Goal: Task Accomplishment & Management: Use online tool/utility

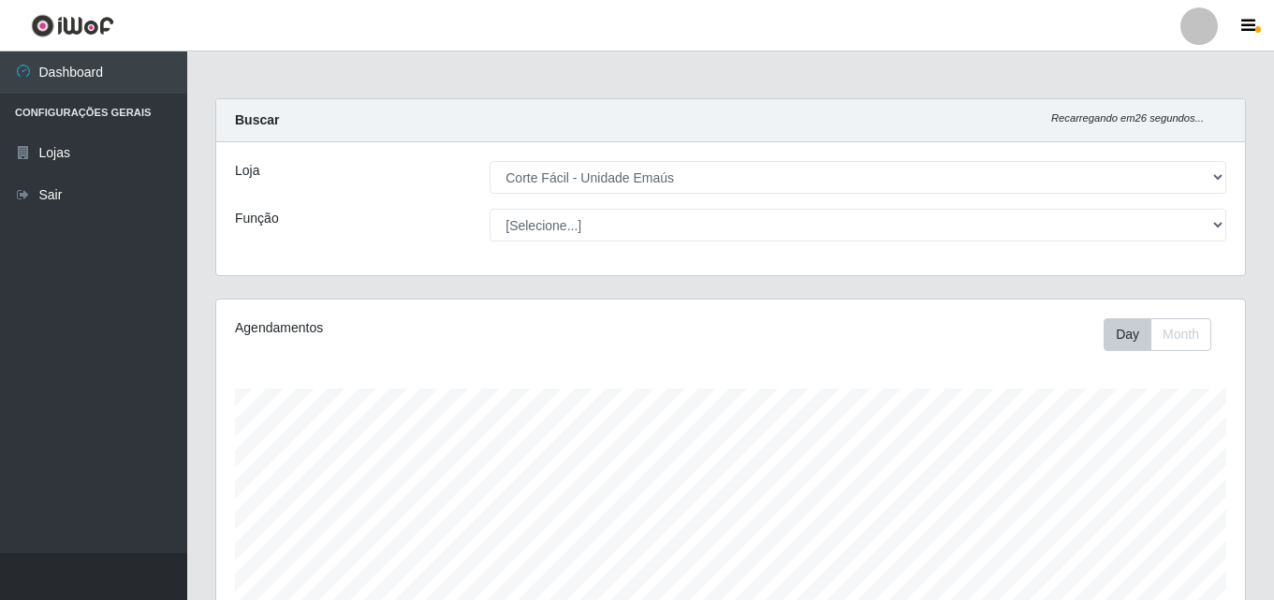
select select "201"
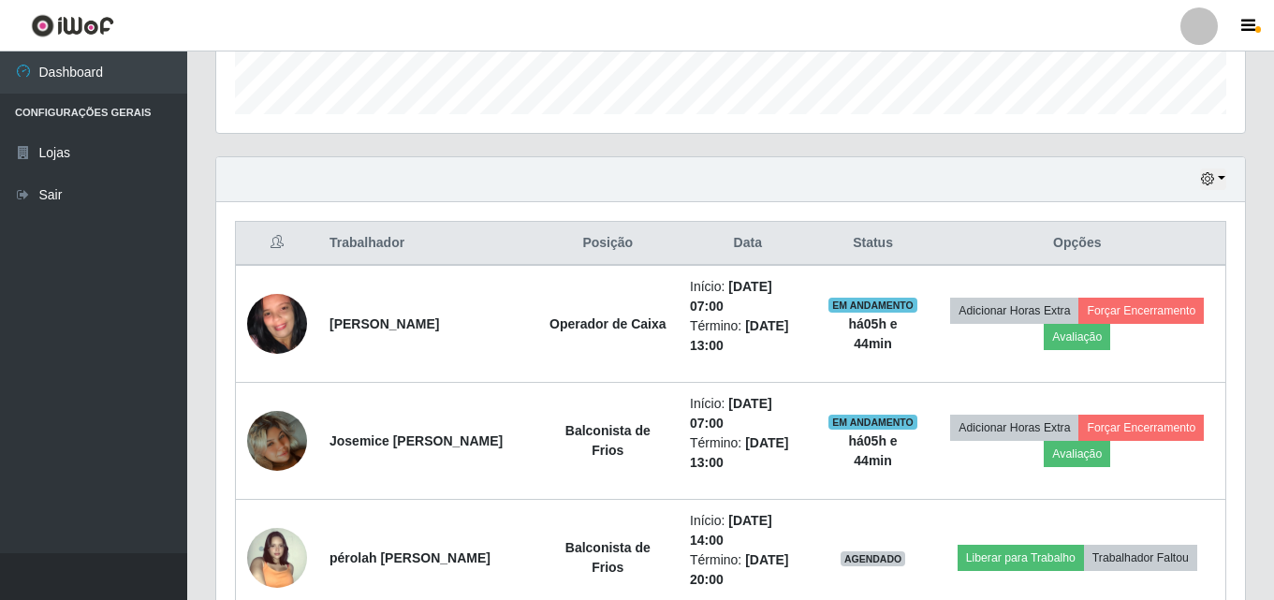
scroll to position [562, 0]
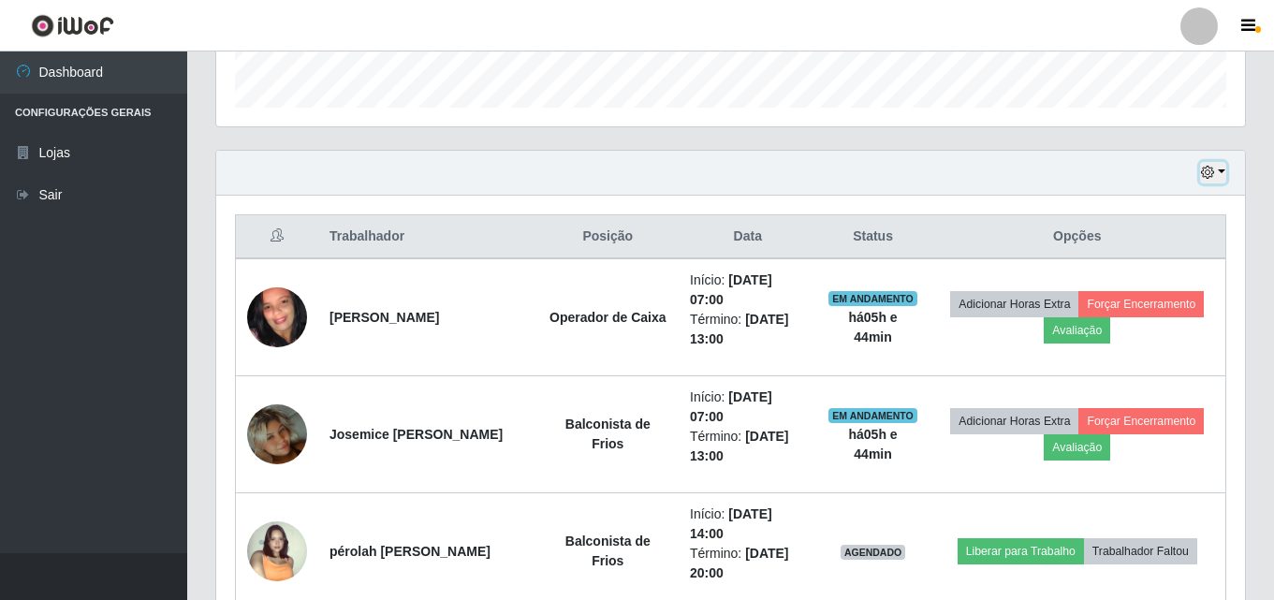
click at [1208, 178] on icon "button" at bounding box center [1207, 172] width 13 height 13
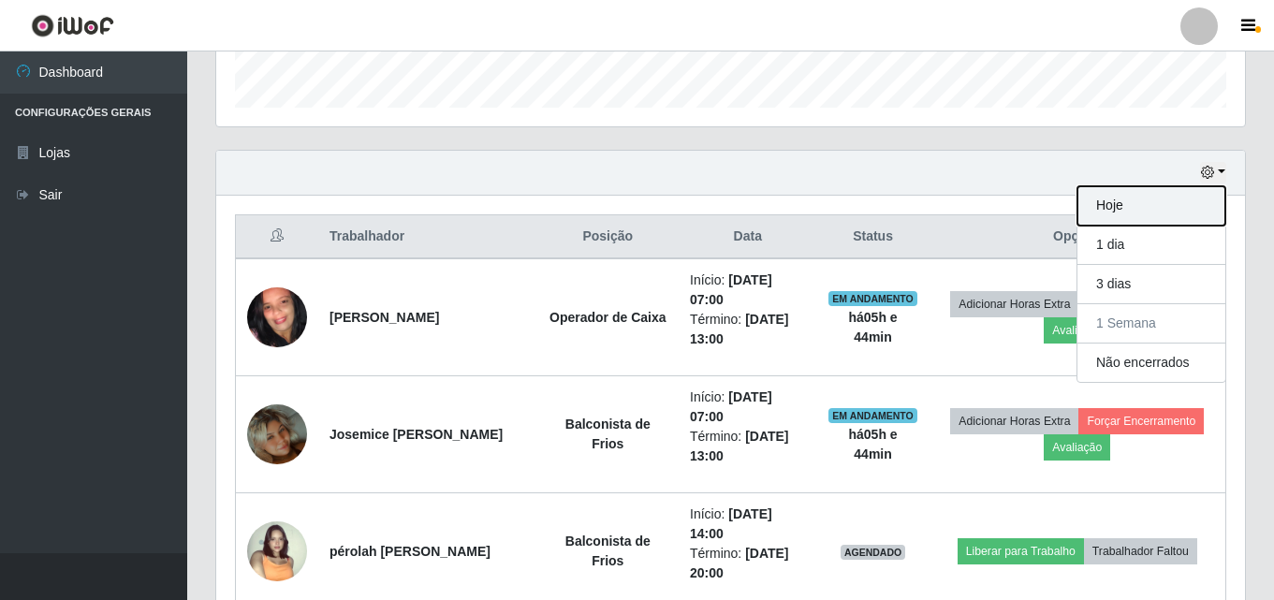
click at [1105, 202] on button "Hoje" at bounding box center [1151, 205] width 148 height 39
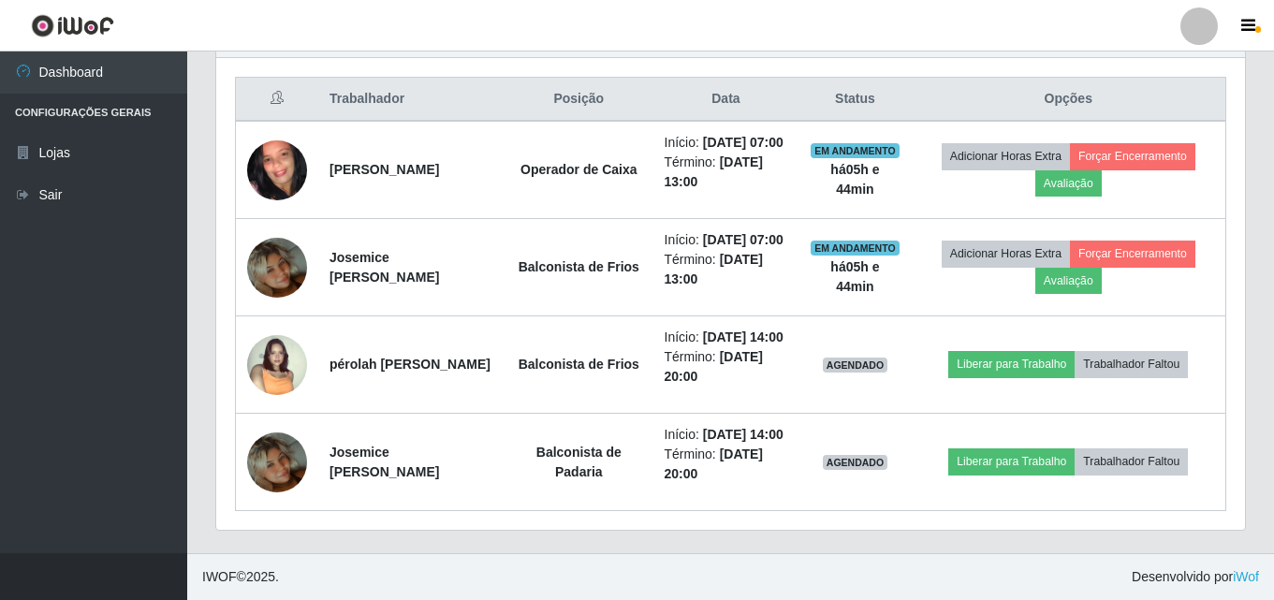
scroll to position [749, 0]
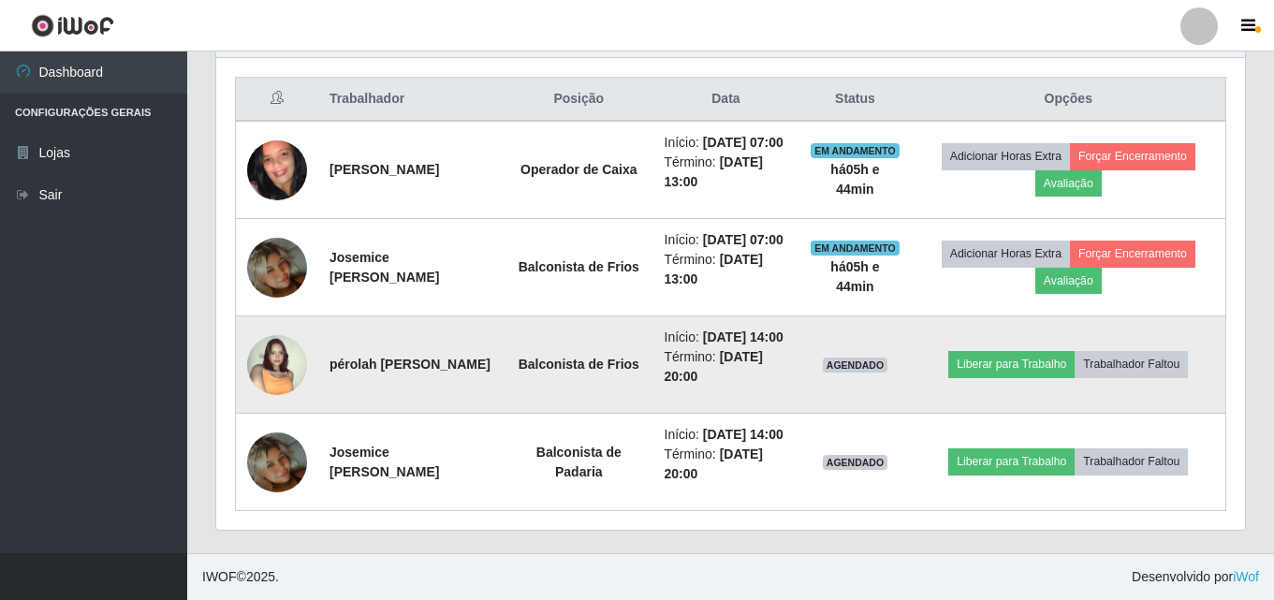
click at [278, 374] on img at bounding box center [277, 365] width 60 height 60
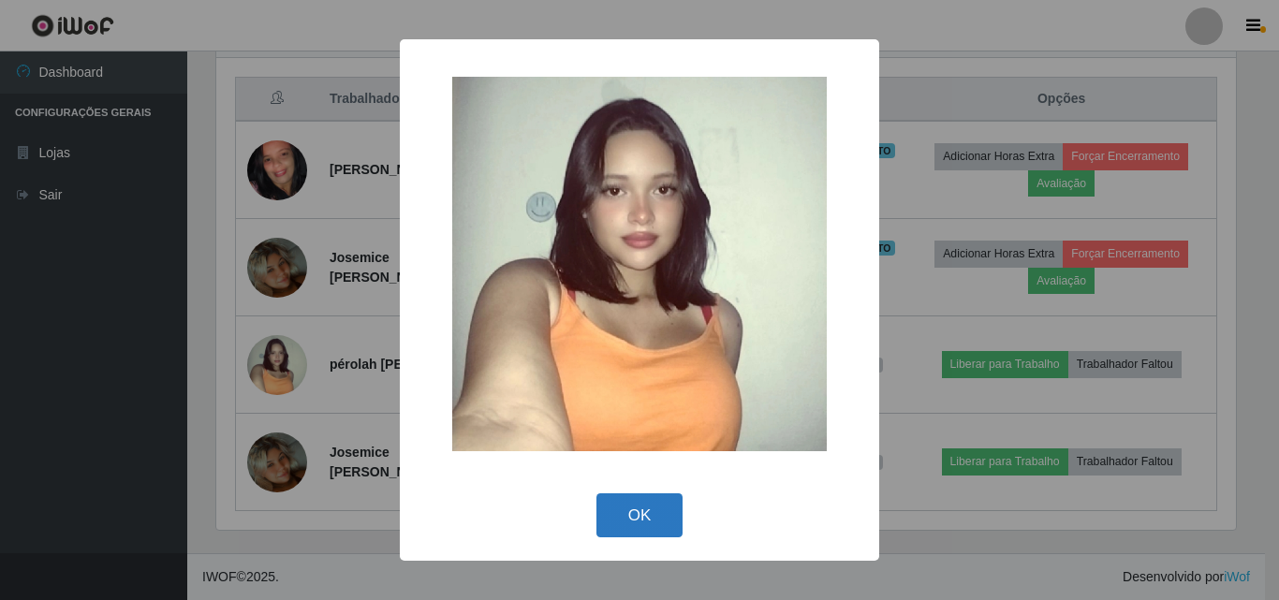
click at [666, 516] on button "OK" at bounding box center [639, 515] width 87 height 44
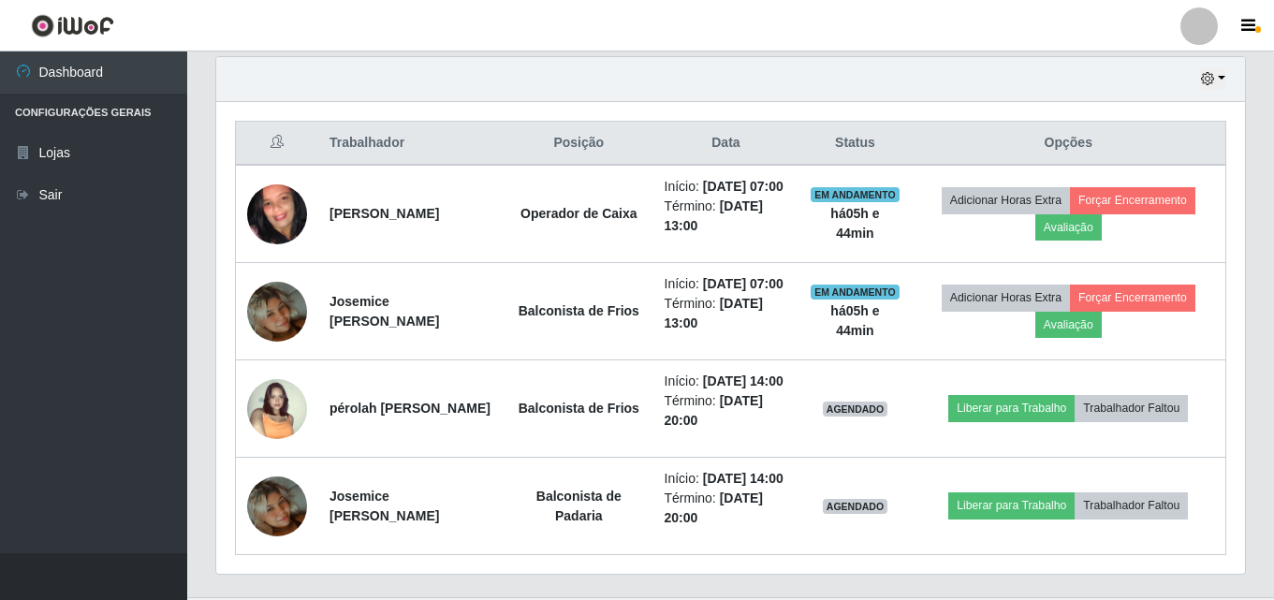
scroll to position [468, 0]
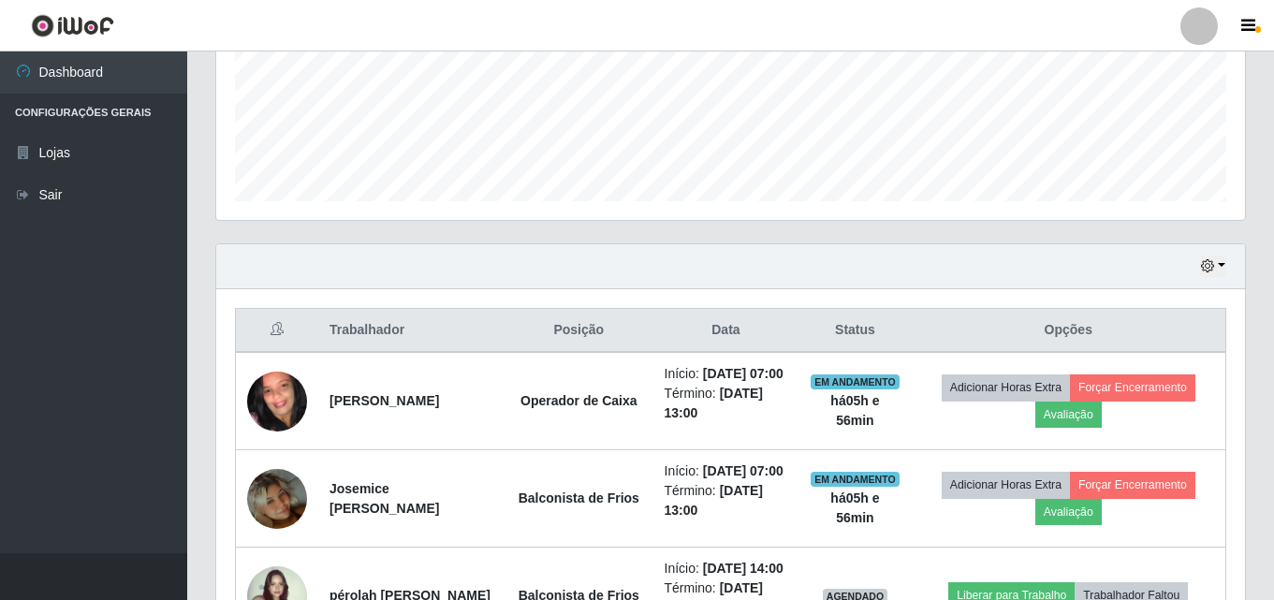
click at [981, 259] on div "Hoje 1 dia 3 dias 1 Semana Não encerrados" at bounding box center [730, 266] width 1029 height 45
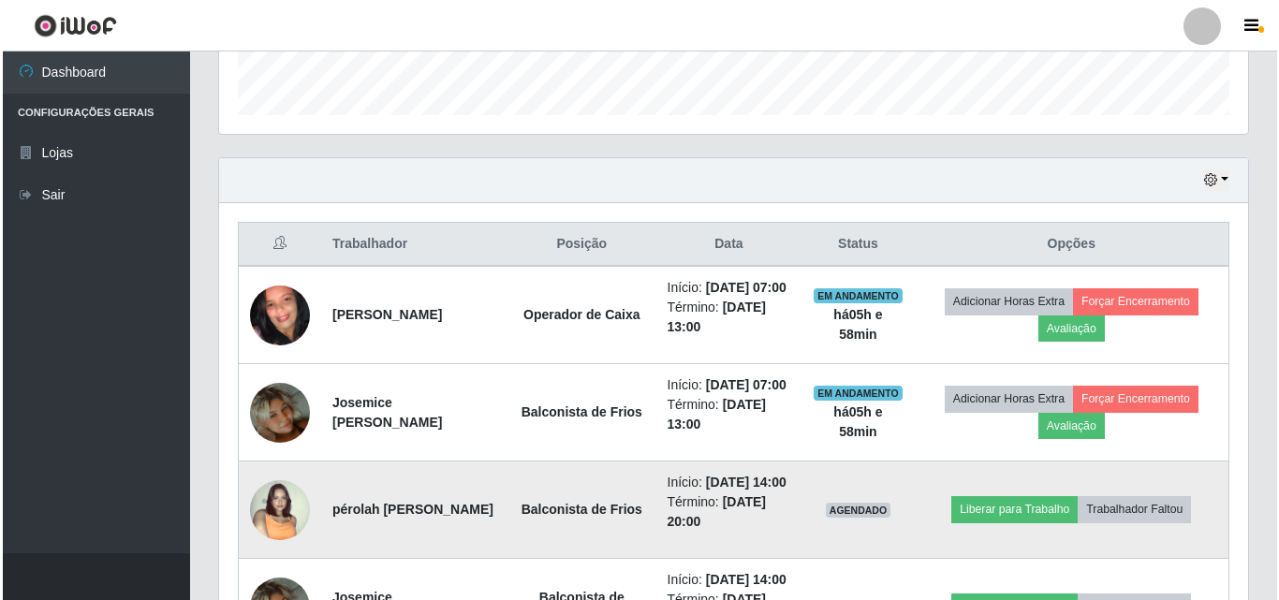
scroll to position [749, 0]
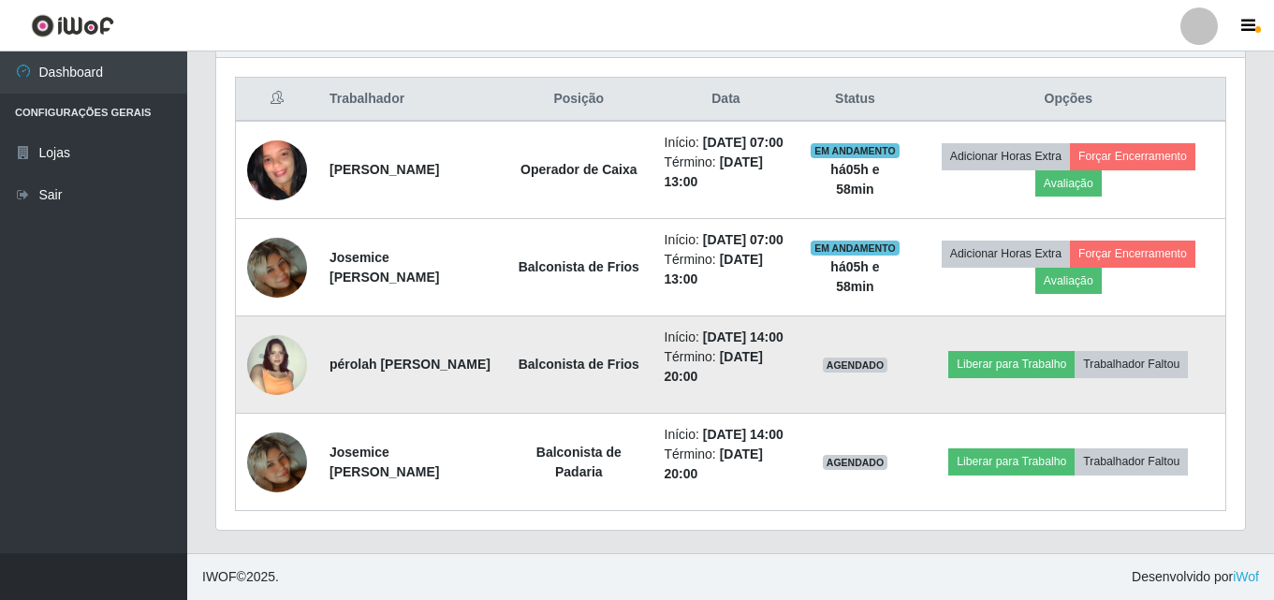
click at [287, 373] on img at bounding box center [277, 365] width 60 height 60
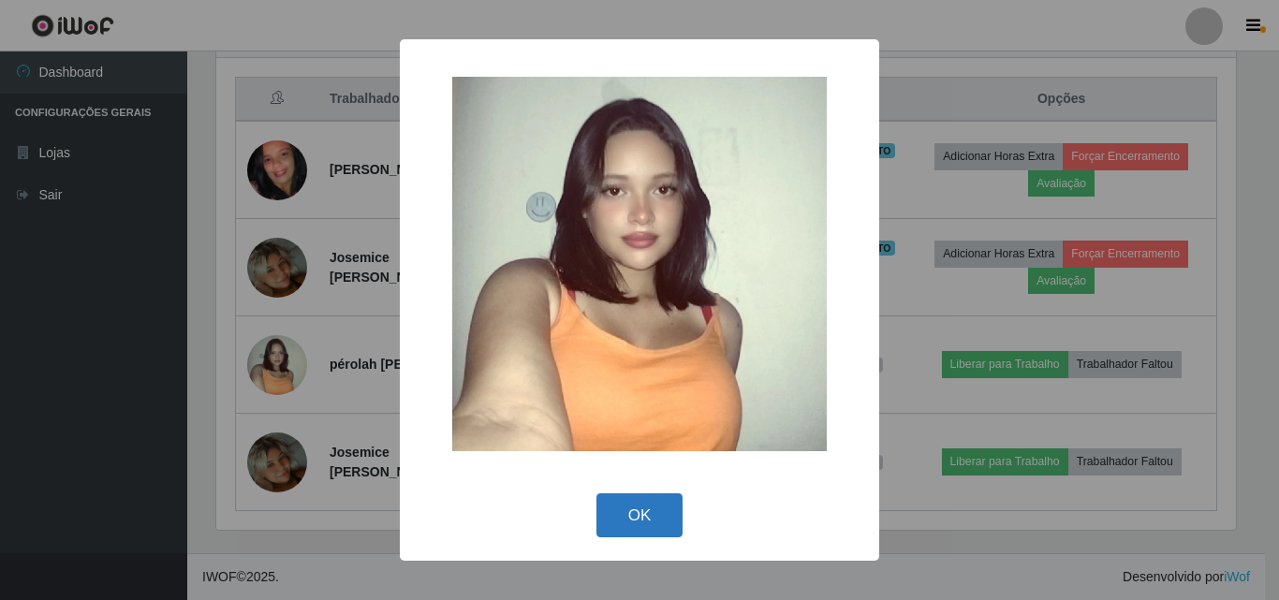
click at [630, 501] on button "OK" at bounding box center [639, 515] width 87 height 44
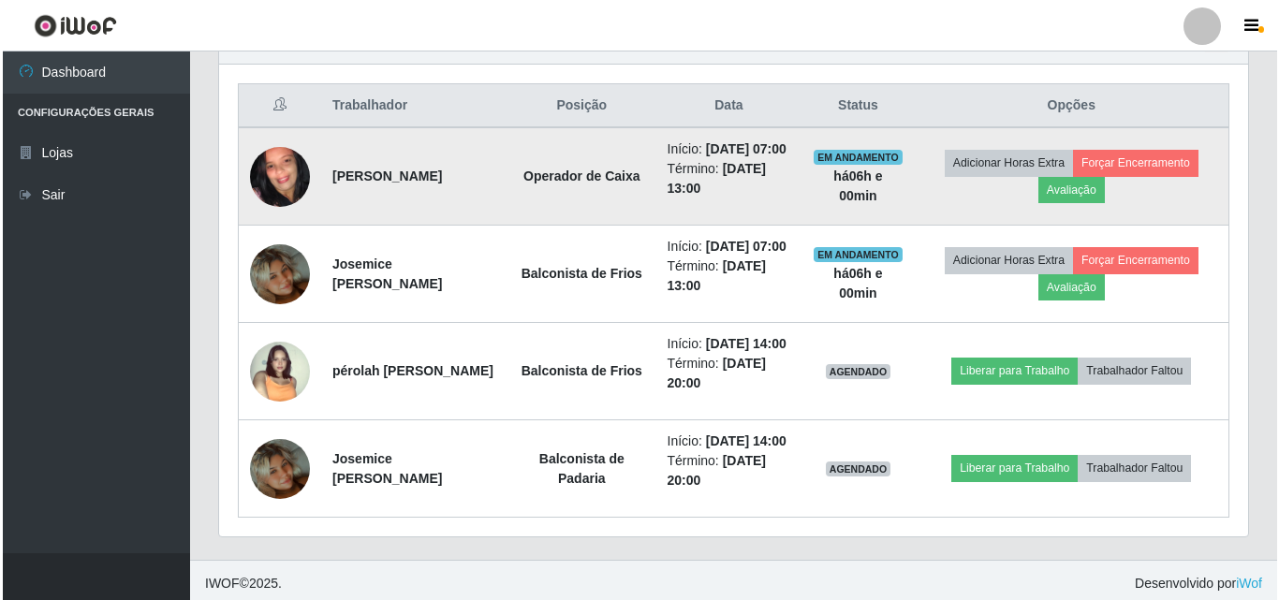
scroll to position [591, 0]
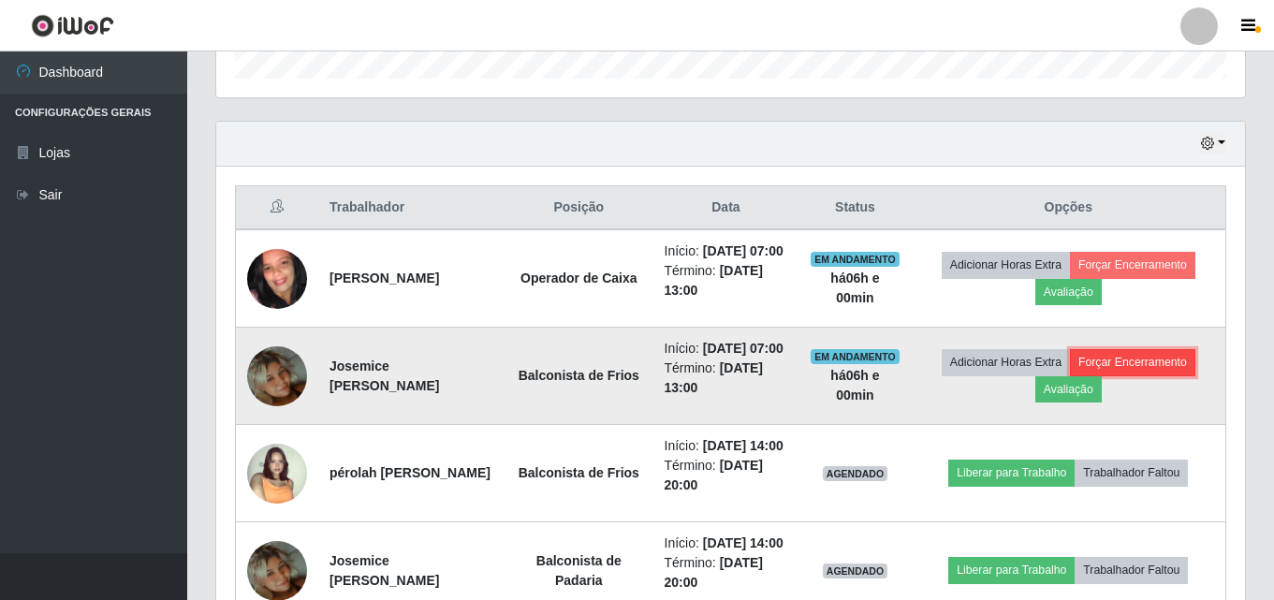
click at [1156, 375] on button "Forçar Encerramento" at bounding box center [1132, 362] width 125 height 26
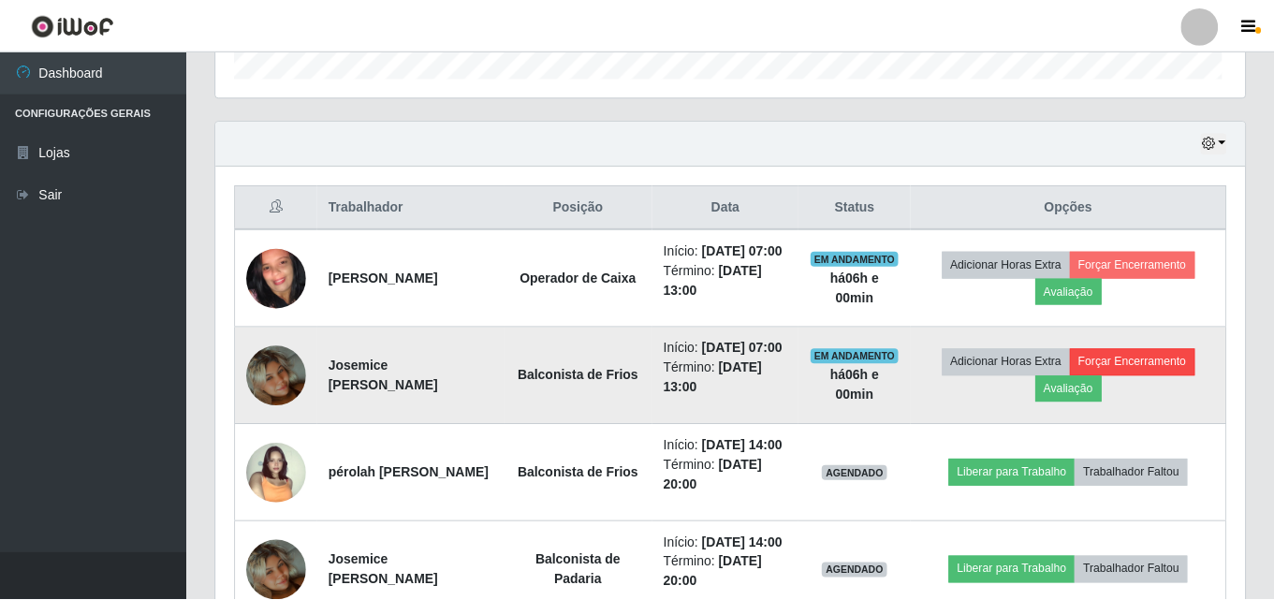
scroll to position [388, 1019]
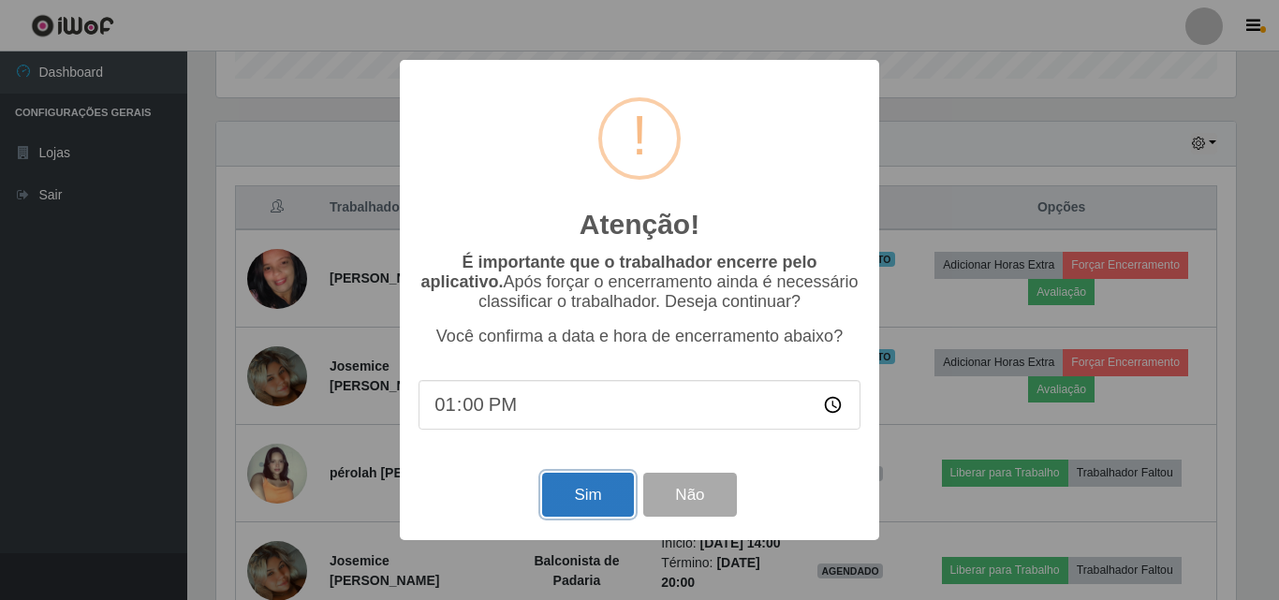
click at [598, 508] on button "Sim" at bounding box center [587, 495] width 91 height 44
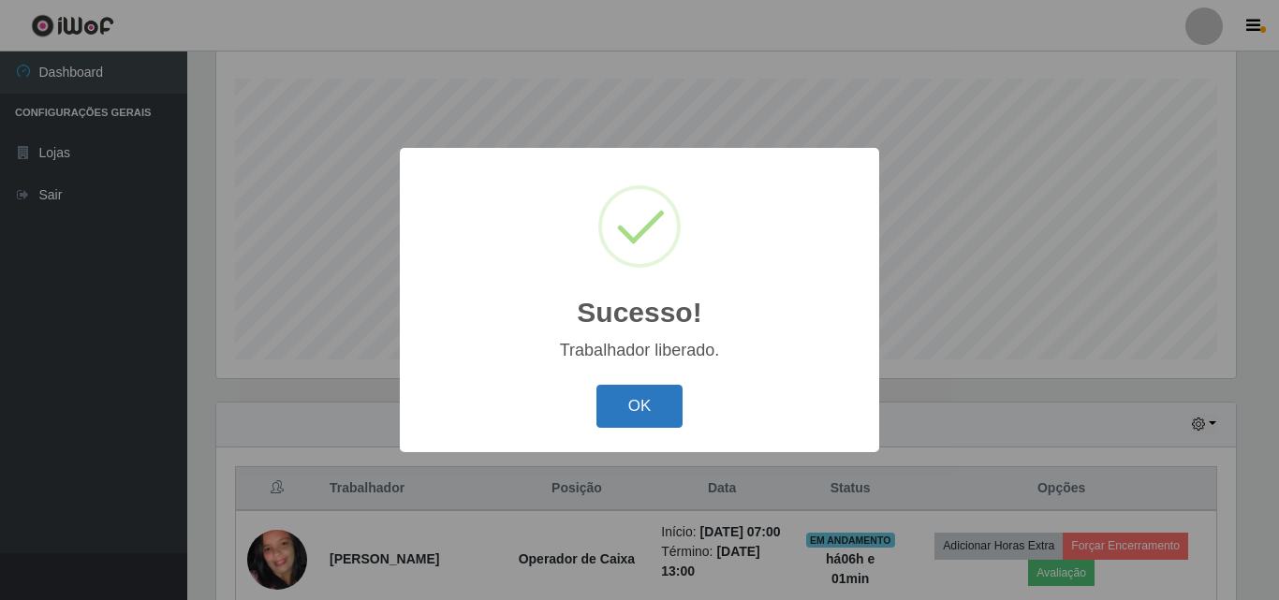
click at [629, 402] on button "OK" at bounding box center [639, 407] width 87 height 44
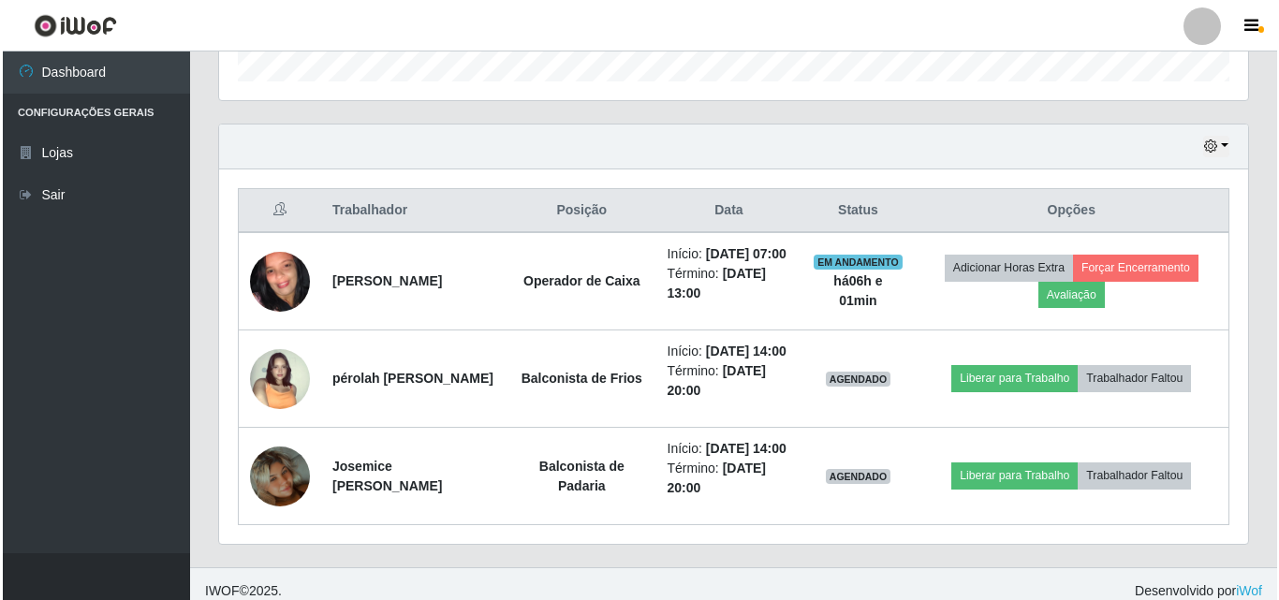
scroll to position [591, 0]
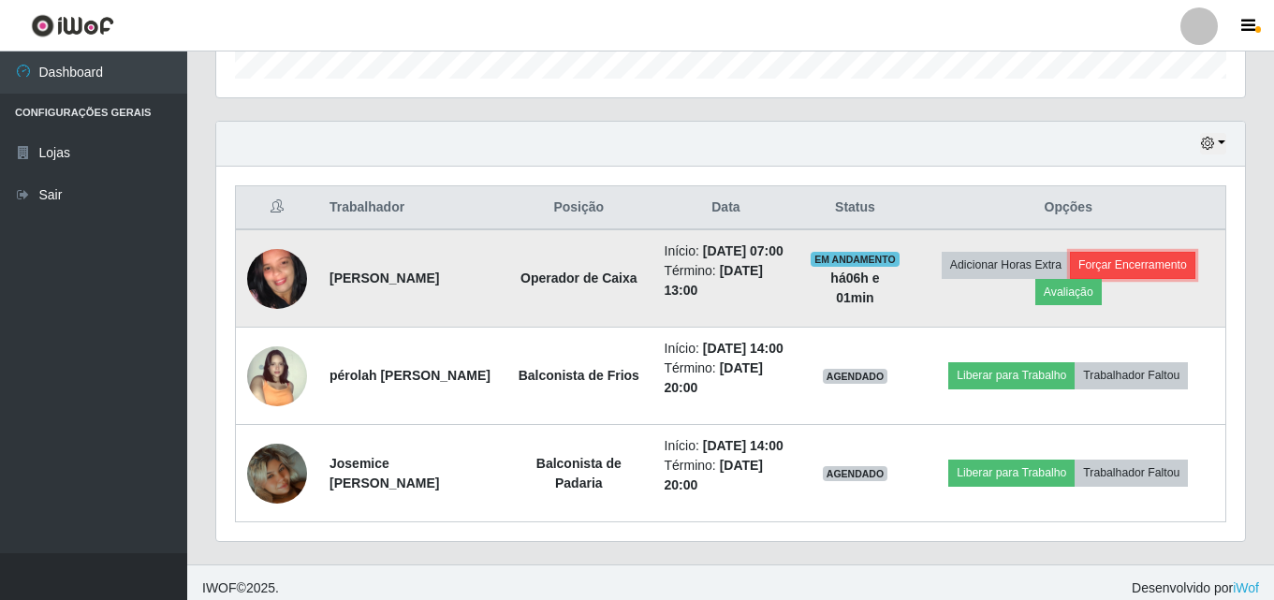
click at [1178, 275] on button "Forçar Encerramento" at bounding box center [1132, 265] width 125 height 26
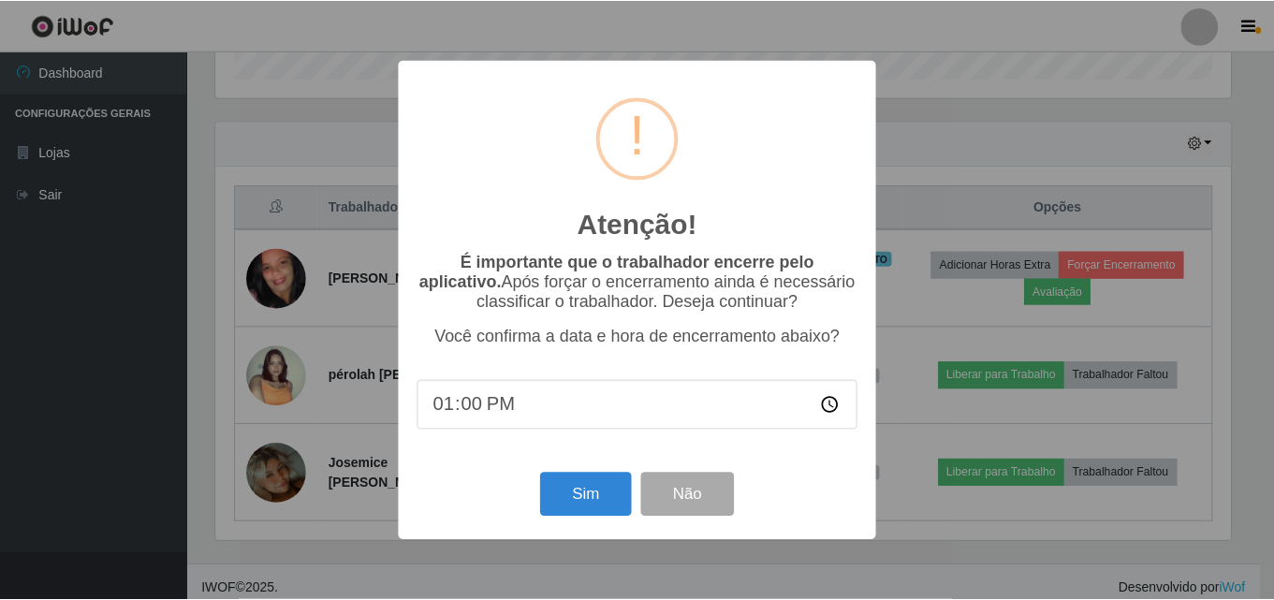
scroll to position [388, 1019]
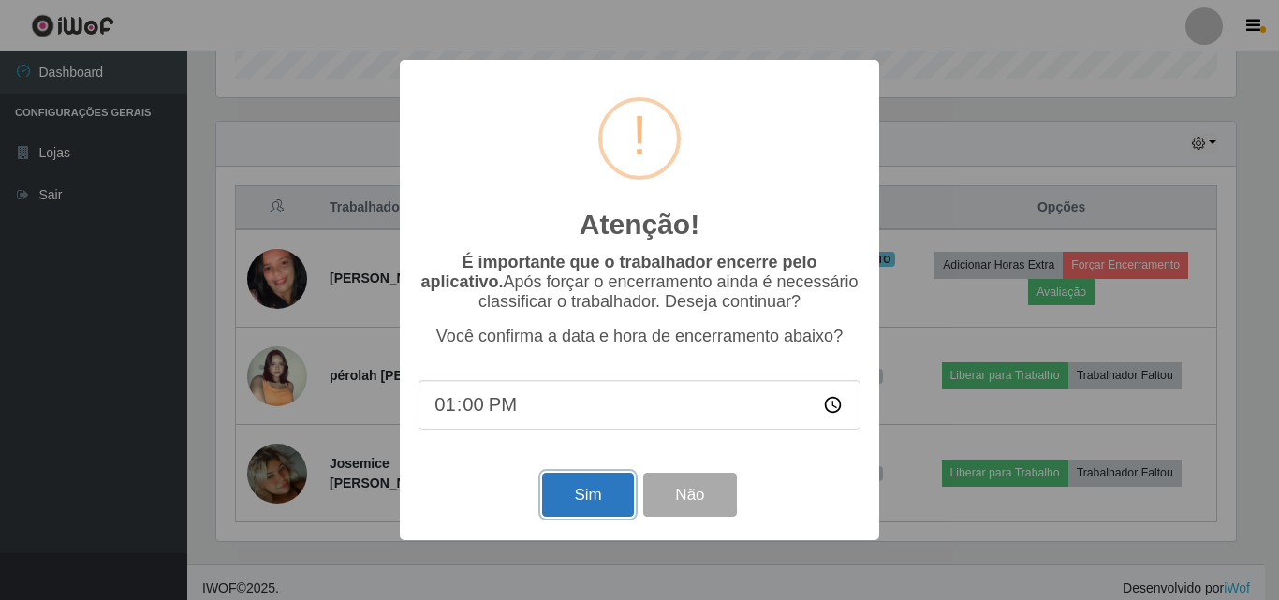
click at [574, 486] on button "Sim" at bounding box center [587, 495] width 91 height 44
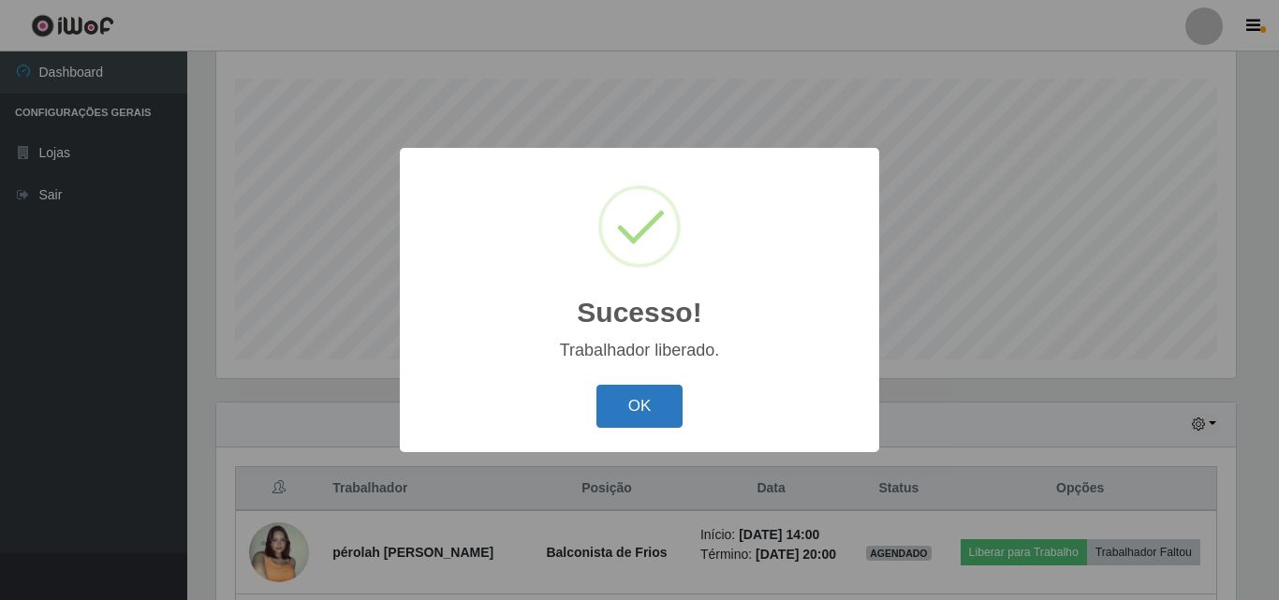
click at [637, 404] on button "OK" at bounding box center [639, 407] width 87 height 44
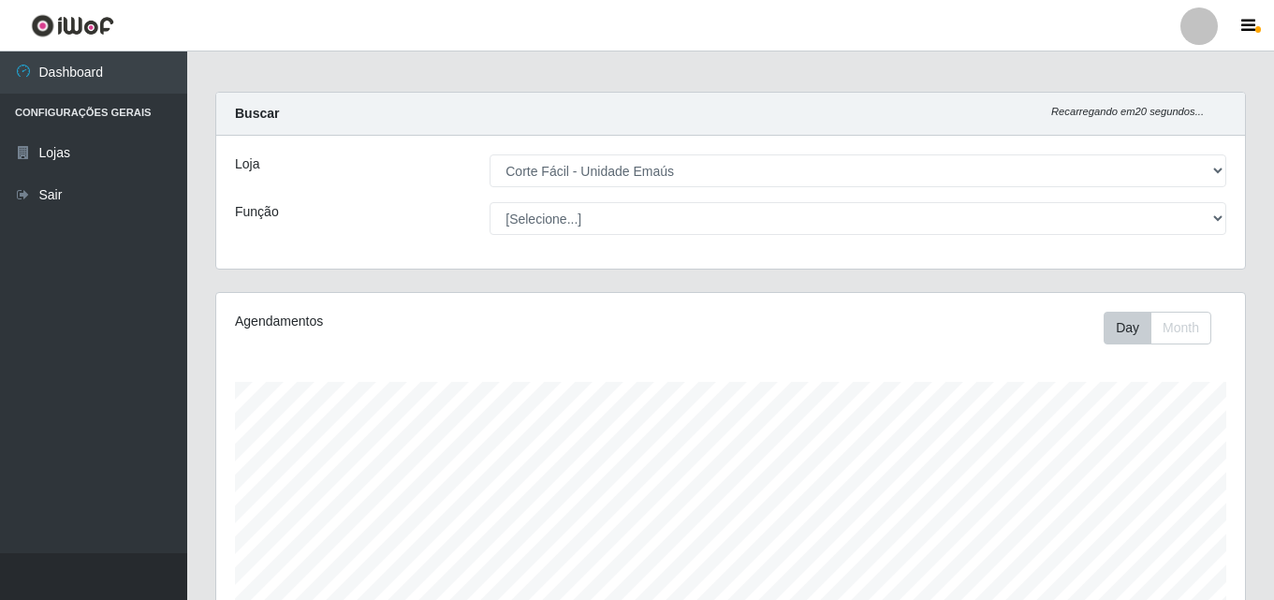
scroll to position [0, 0]
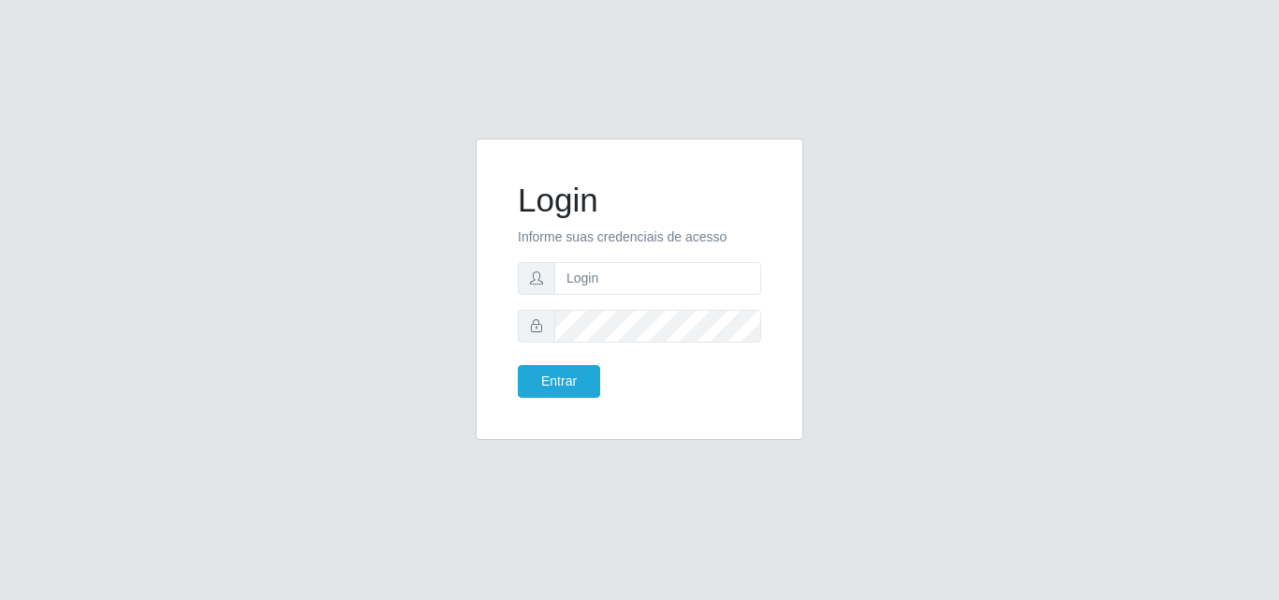
click at [697, 273] on input "text" at bounding box center [657, 278] width 207 height 33
type input "[EMAIL_ADDRESS][DOMAIN_NAME]"
click at [518, 365] on button "Entrar" at bounding box center [559, 381] width 82 height 33
click button "Entrar" at bounding box center [559, 381] width 82 height 33
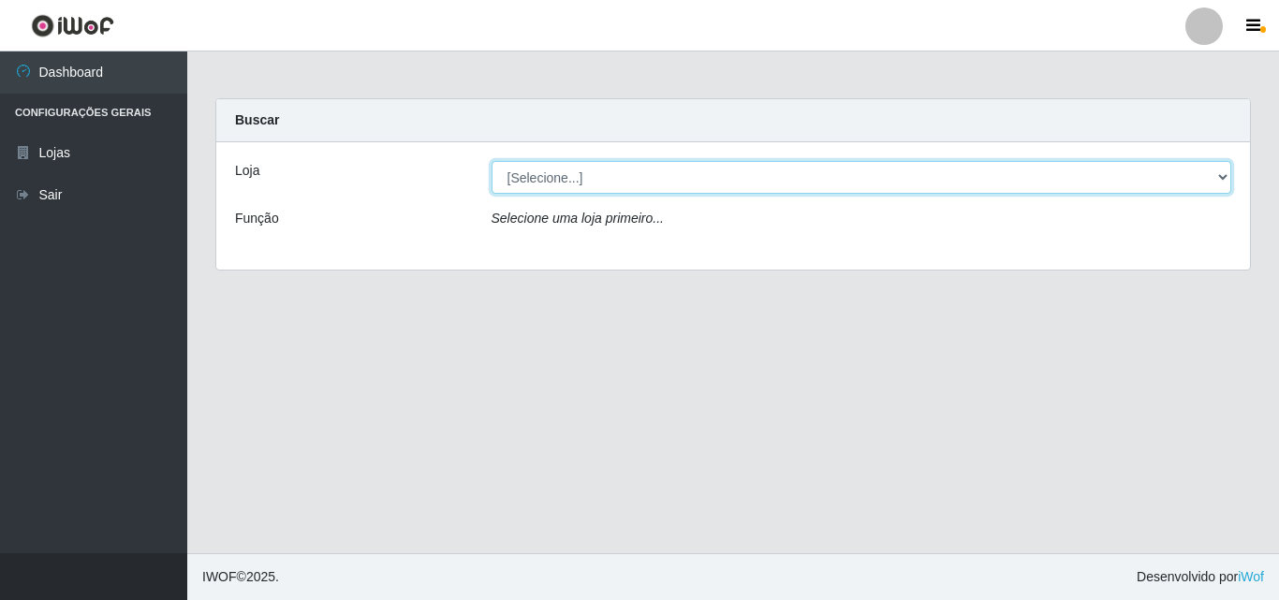
click at [948, 179] on select "[Selecione...] Corte Fácil - Unidade Emaús" at bounding box center [861, 177] width 740 height 33
select select "201"
click at [491, 161] on select "[Selecione...] Corte Fácil - Unidade Emaús" at bounding box center [861, 177] width 740 height 33
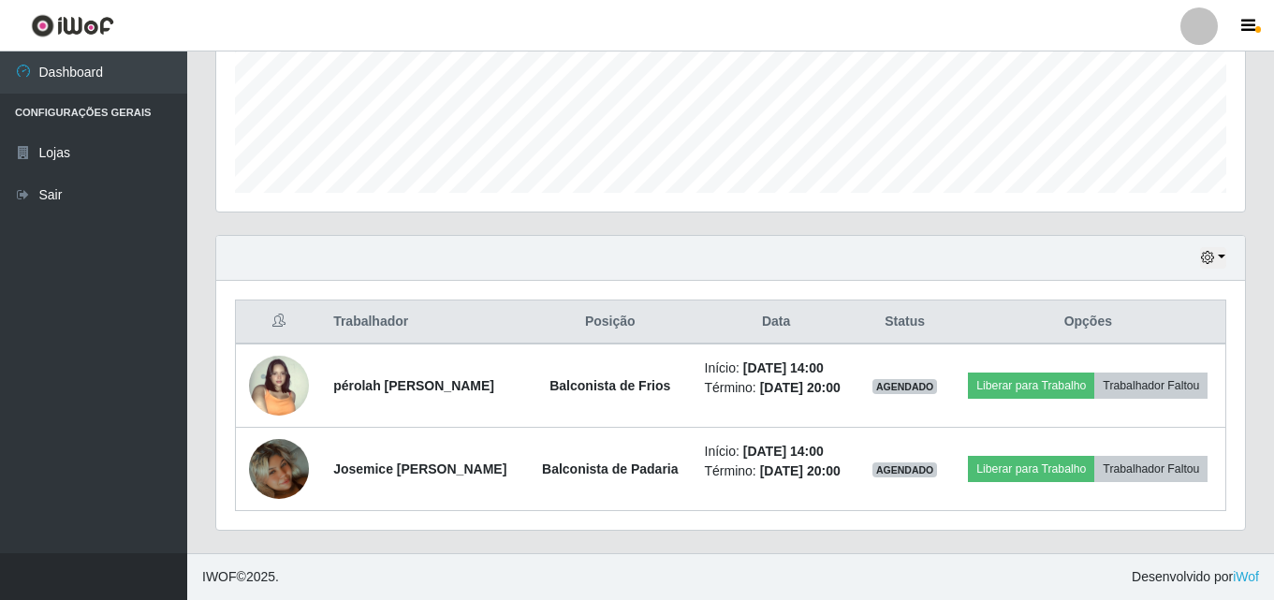
scroll to position [505, 0]
